Goal: Find specific page/section: Find specific page/section

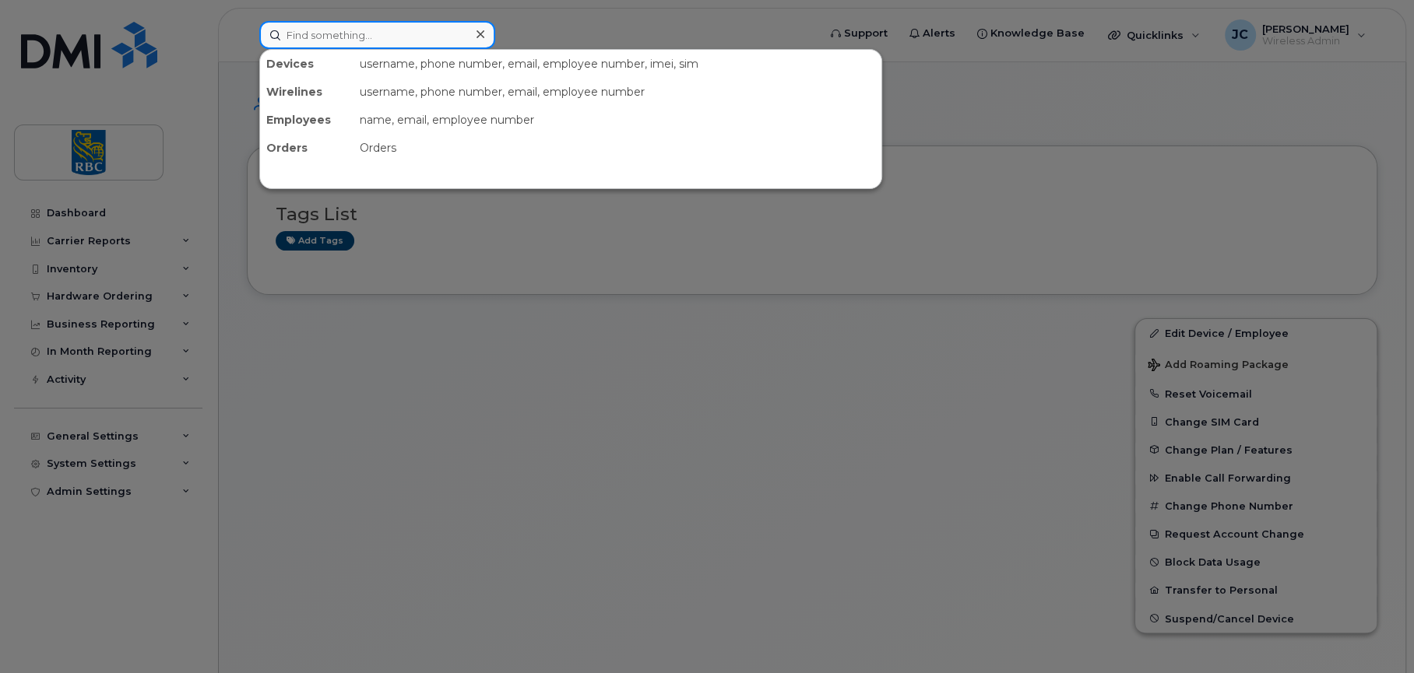
click at [367, 38] on input at bounding box center [377, 35] width 236 height 28
paste input "365 378-7907"
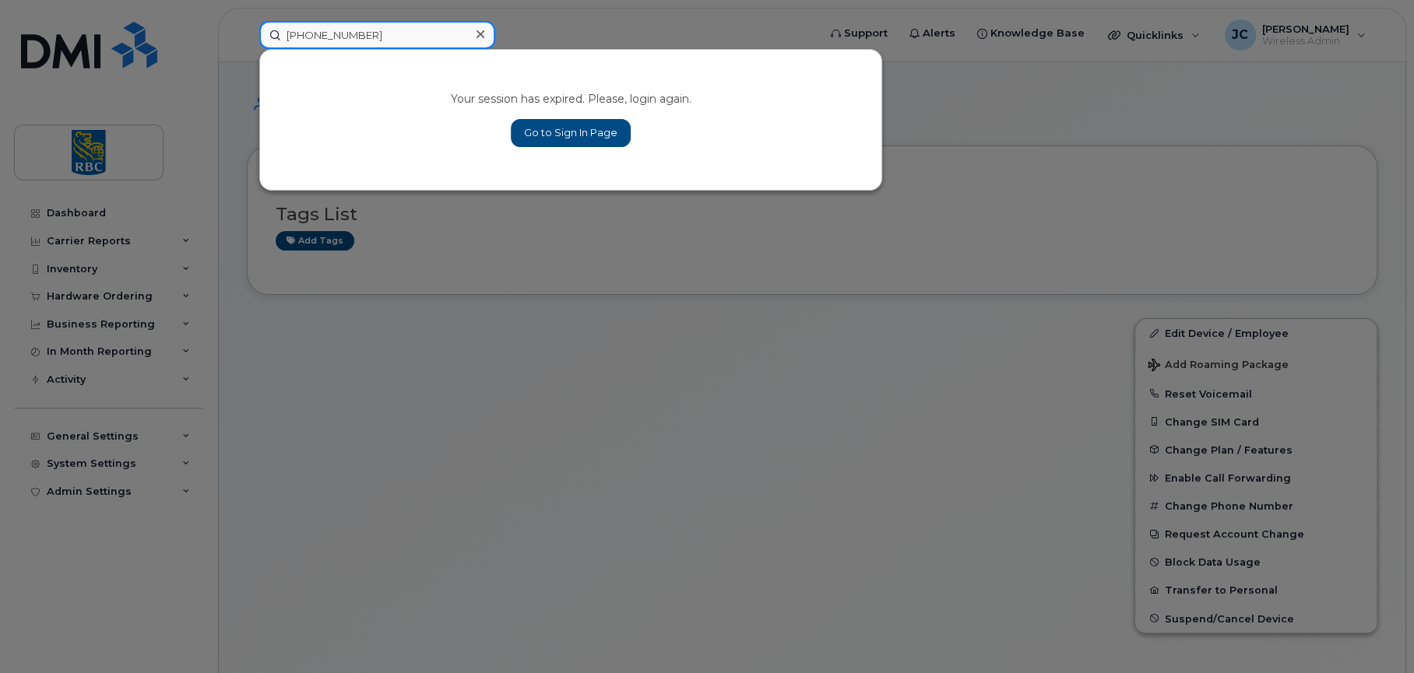
type input "365 378-7907"
click at [587, 128] on link "Go to Sign In Page" at bounding box center [571, 133] width 120 height 28
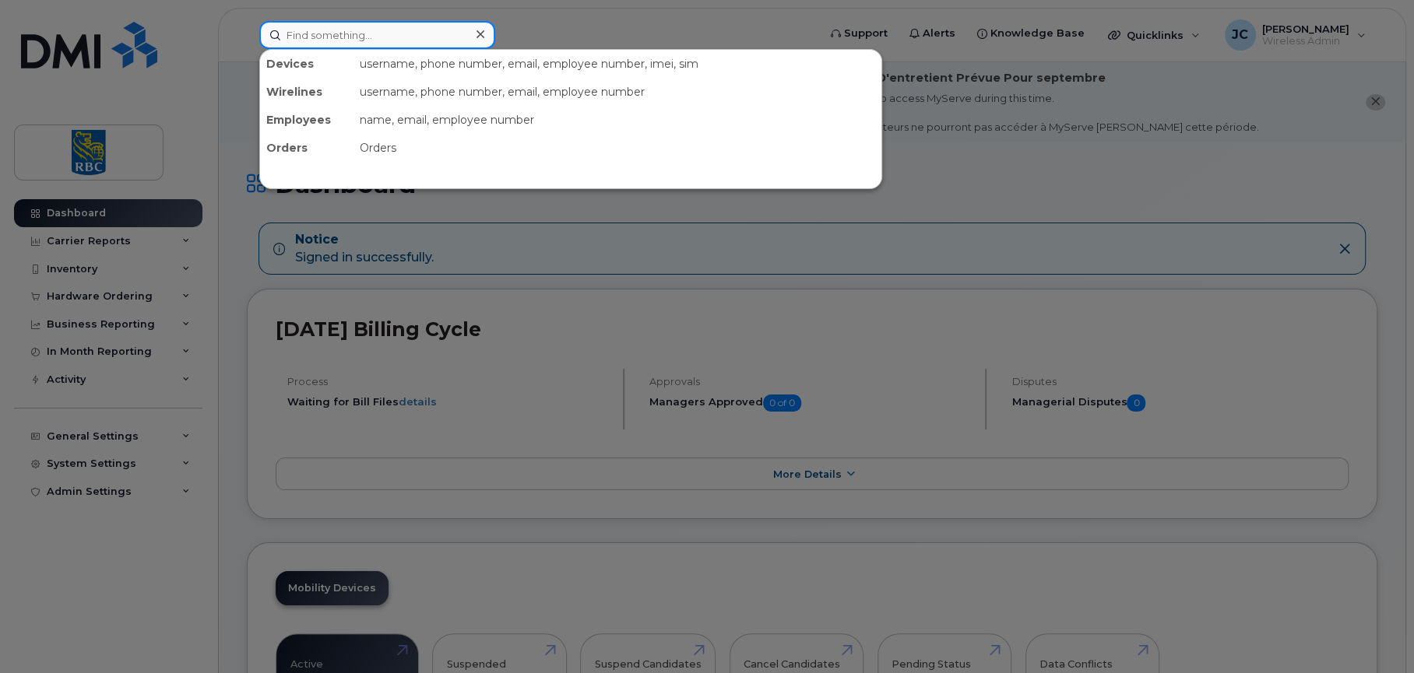
click at [339, 30] on input at bounding box center [377, 35] width 236 height 28
paste input "365 378-7907"
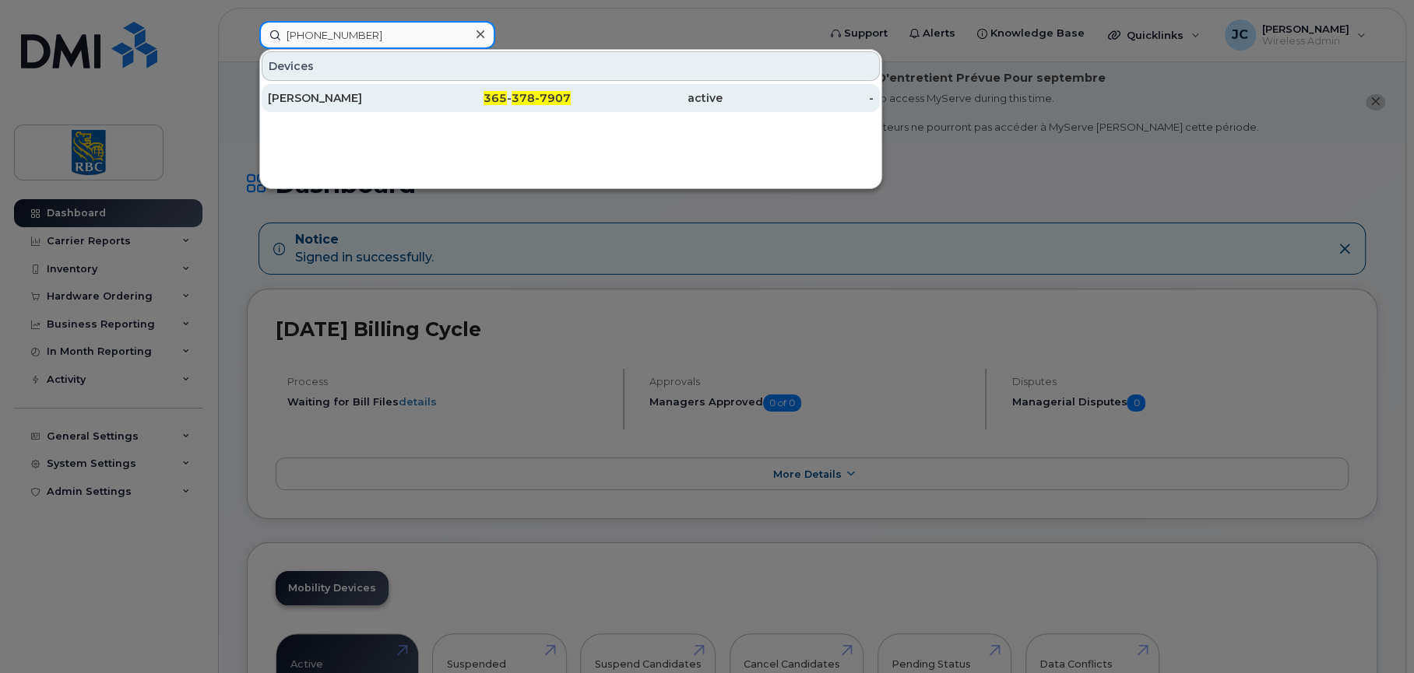
type input "365 378-7907"
click at [318, 94] on div "[PERSON_NAME]" at bounding box center [344, 98] width 152 height 16
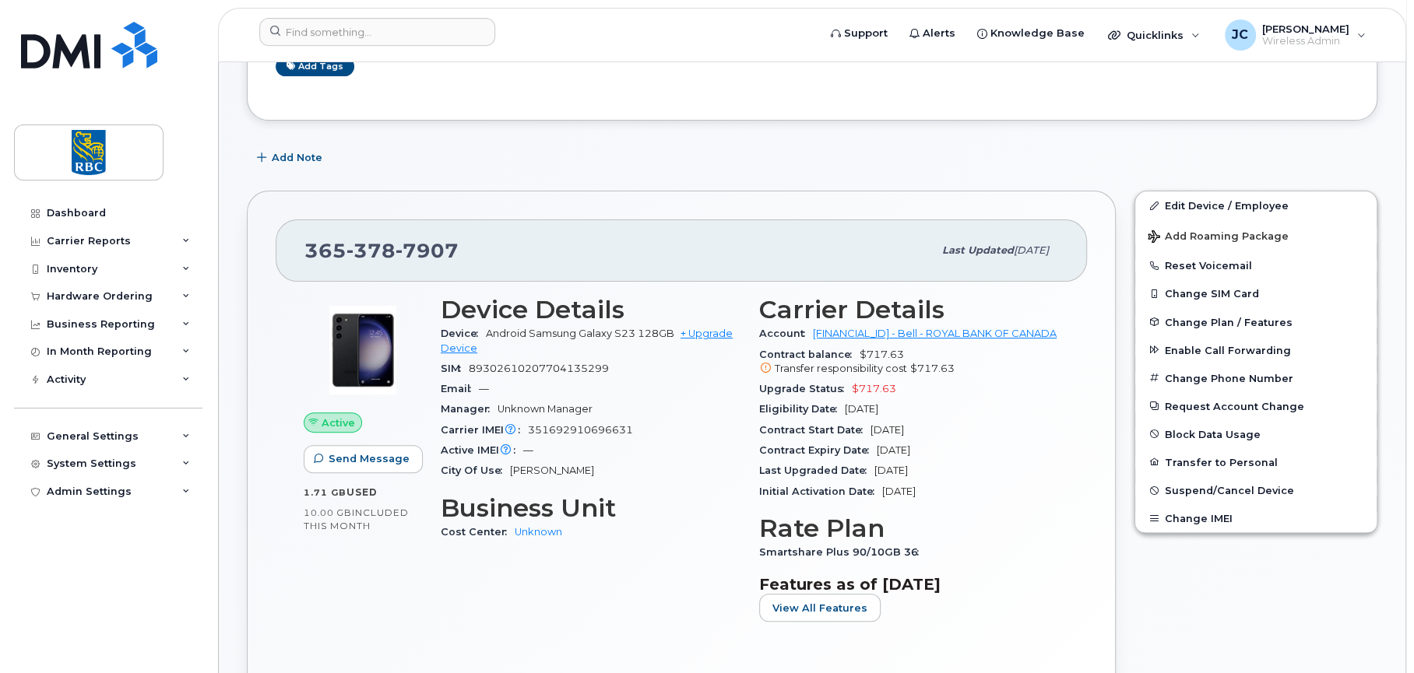
scroll to position [234, 0]
